Goal: Information Seeking & Learning: Compare options

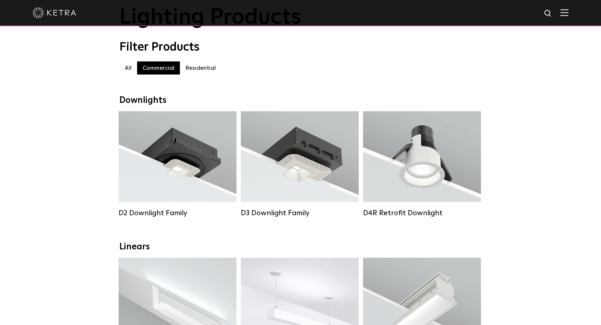
scroll to position [36, 0]
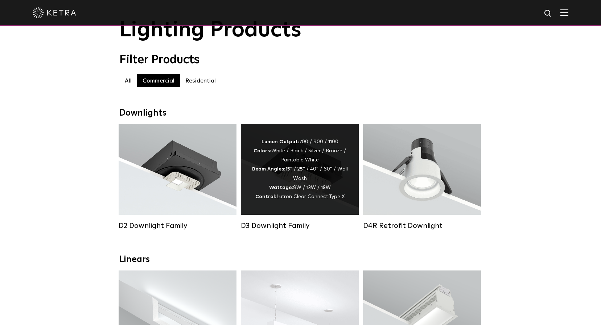
click at [301, 172] on div "Lumen Output: 700 / 900 / 1100 Colors: White / Black / Silver / Bronze / Painta…" at bounding box center [300, 169] width 96 height 64
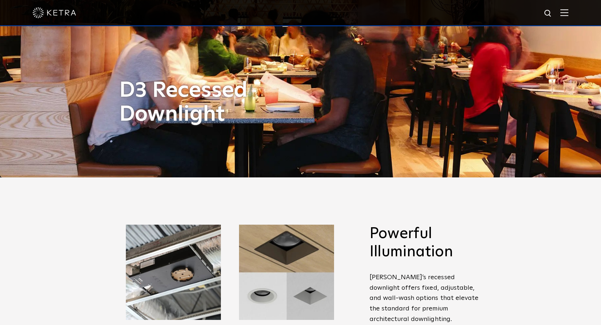
scroll to position [290, 0]
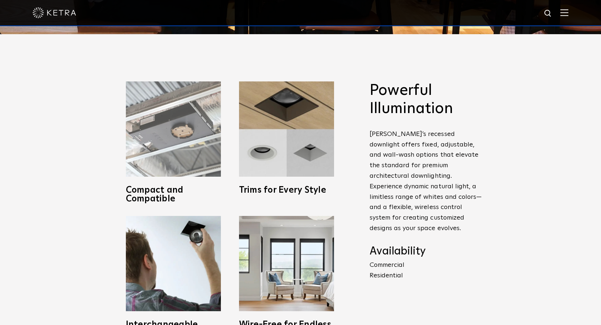
click at [195, 152] on img at bounding box center [173, 128] width 95 height 95
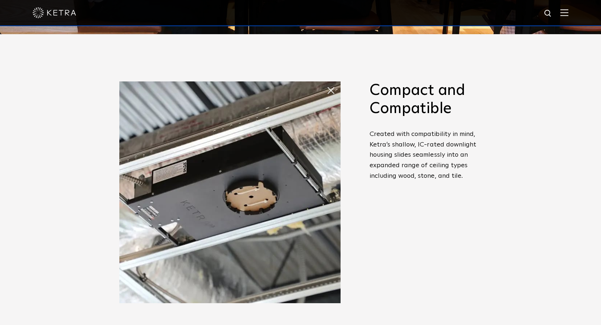
click at [327, 83] on span at bounding box center [327, 83] width 0 height 0
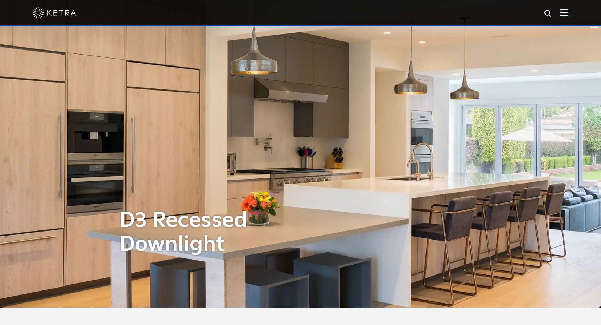
scroll to position [0, 0]
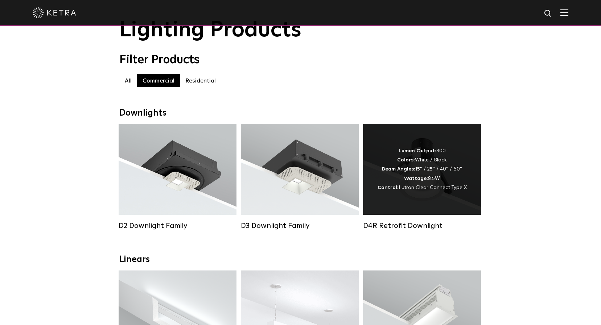
click at [399, 171] on strong "Beam Angles:" at bounding box center [398, 168] width 33 height 5
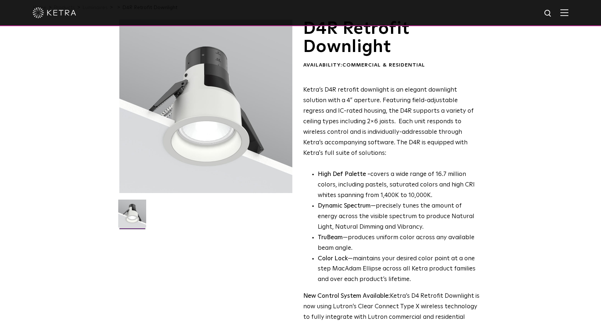
scroll to position [73, 0]
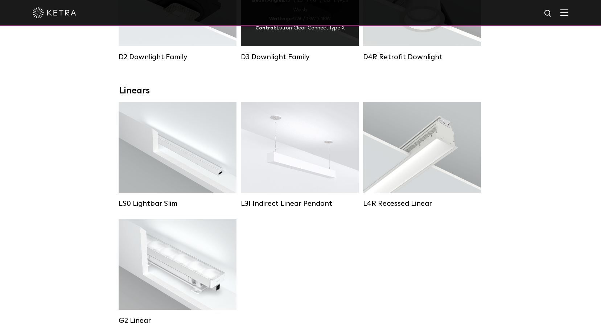
scroll to position [218, 0]
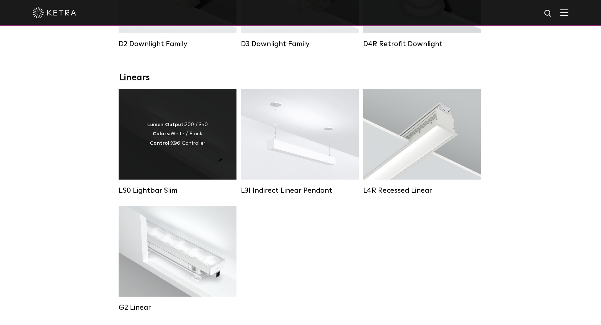
click at [212, 162] on div "Lumen Output: 200 / 350 Colors: White / Black Control: X96 Controller" at bounding box center [178, 134] width 118 height 91
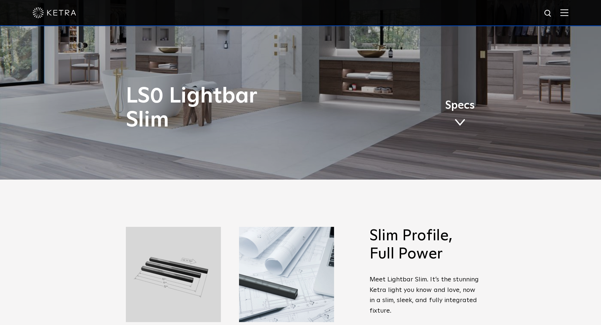
scroll to position [109, 0]
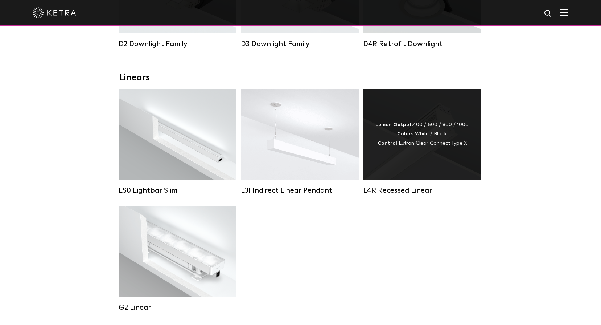
click at [413, 136] on strong "Colors:" at bounding box center [406, 133] width 18 height 5
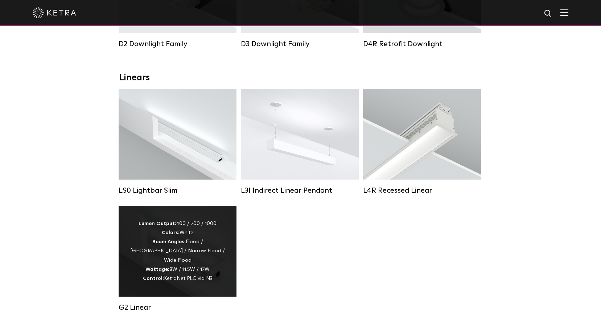
click at [201, 233] on div "Lumen Output: 400 / 700 / 1000 Colors: White Beam Angles: Flood / [GEOGRAPHIC_D…" at bounding box center [178, 251] width 96 height 64
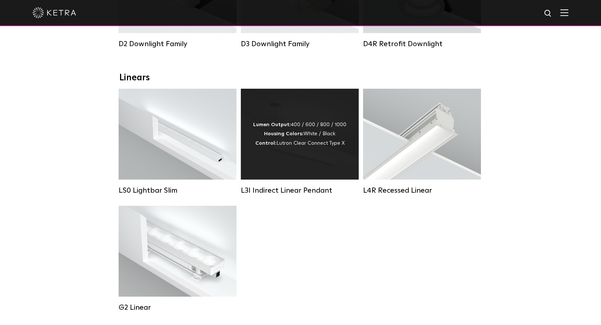
click at [297, 145] on div "Lumen Output: 400 / 600 / 800 / 1000 Housing Colors: White / Black Control: Lut…" at bounding box center [299, 134] width 93 height 28
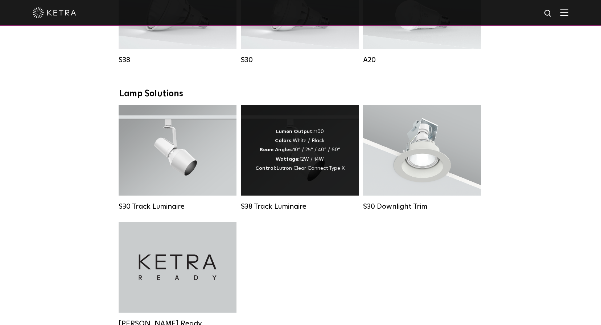
scroll to position [653, 0]
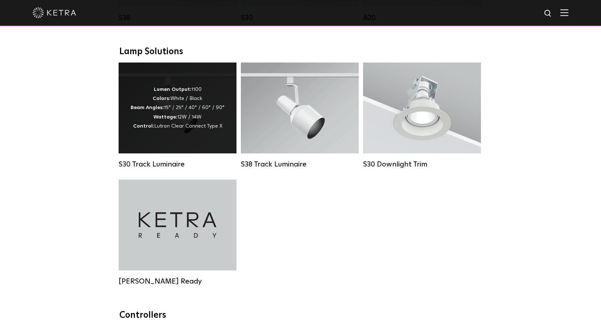
click at [194, 148] on div "Lumen Output: 1100 Colors: White / Black Beam Angles: 15° / 25° / 40° / 60° / 9…" at bounding box center [178, 107] width 118 height 91
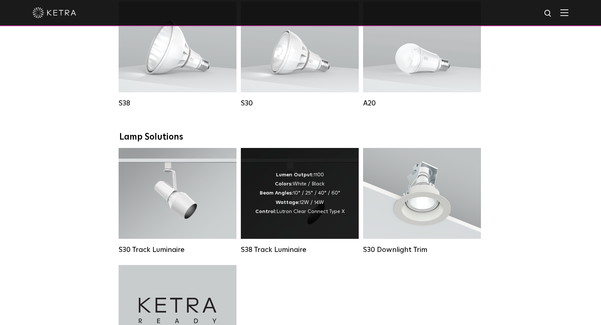
scroll to position [581, 0]
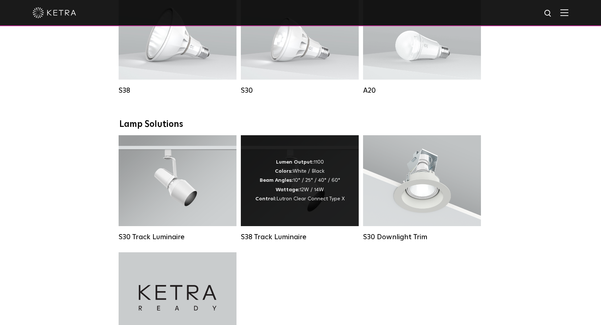
click at [317, 201] on span "Lutron Clear Connect Type X" at bounding box center [311, 198] width 68 height 5
